Goal: Transaction & Acquisition: Book appointment/travel/reservation

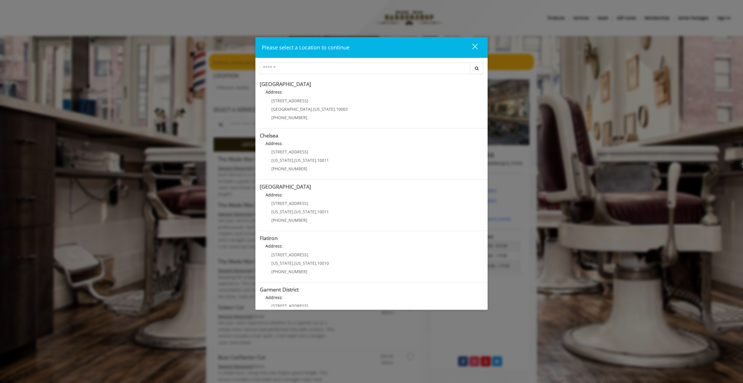
click at [474, 45] on div "close" at bounding box center [472, 47] width 12 height 9
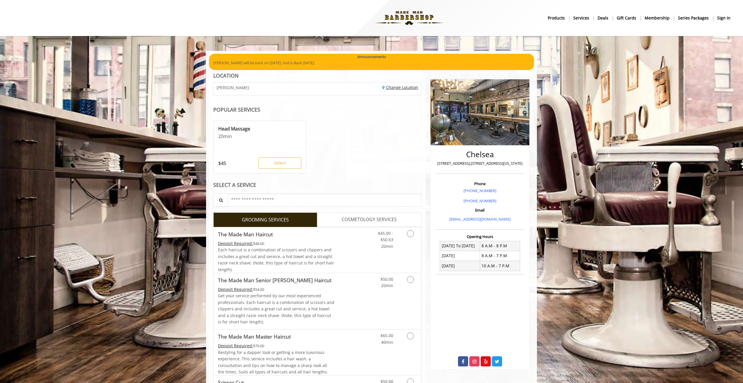
click at [402, 86] on link "Change Location" at bounding box center [400, 87] width 36 height 6
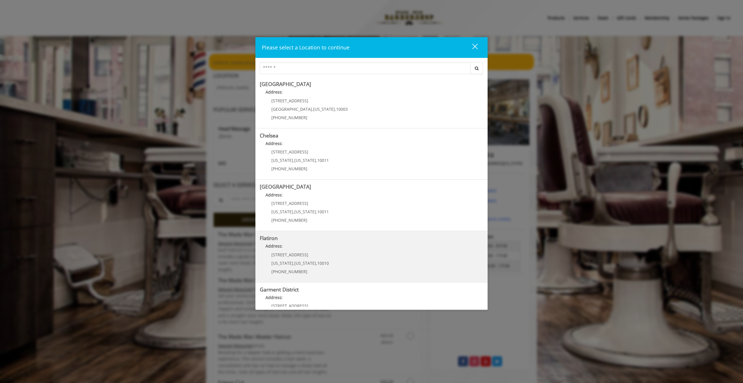
click at [329, 250] on "Address:" at bounding box center [372, 247] width 224 height 9
